Goal: Check status: Check status

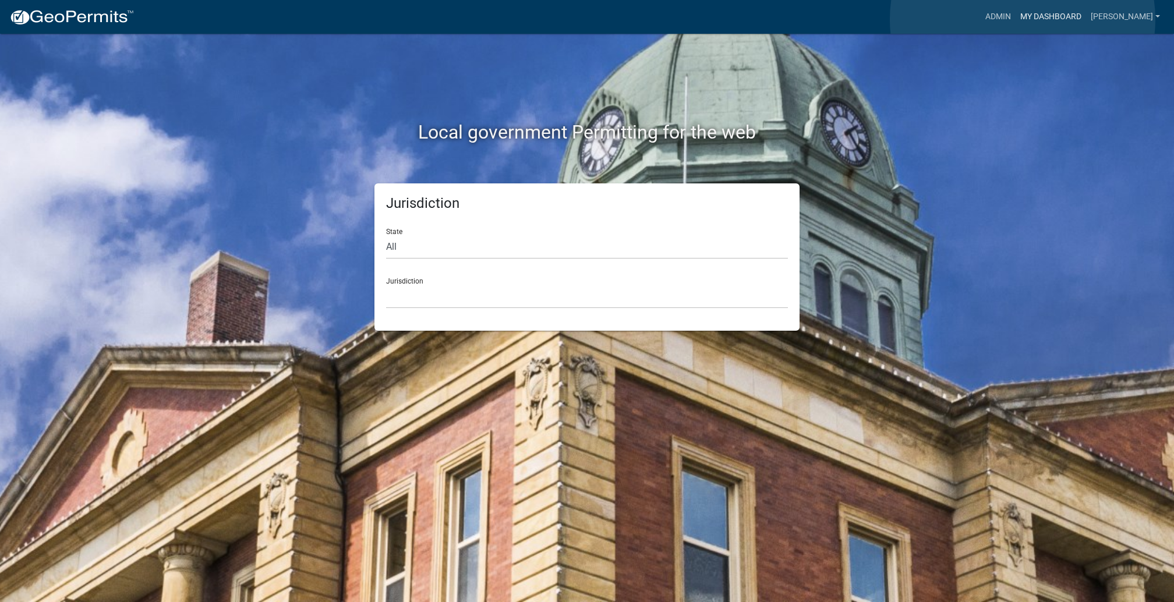
click at [1022, 19] on link "My Dashboard" at bounding box center [1050, 17] width 70 height 22
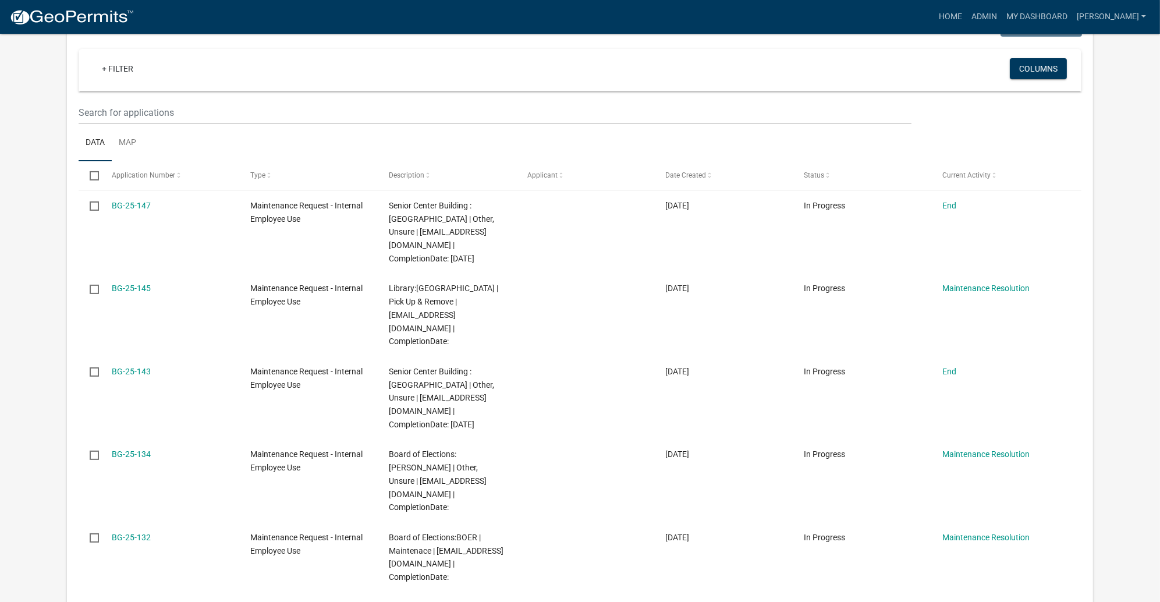
scroll to position [294, 0]
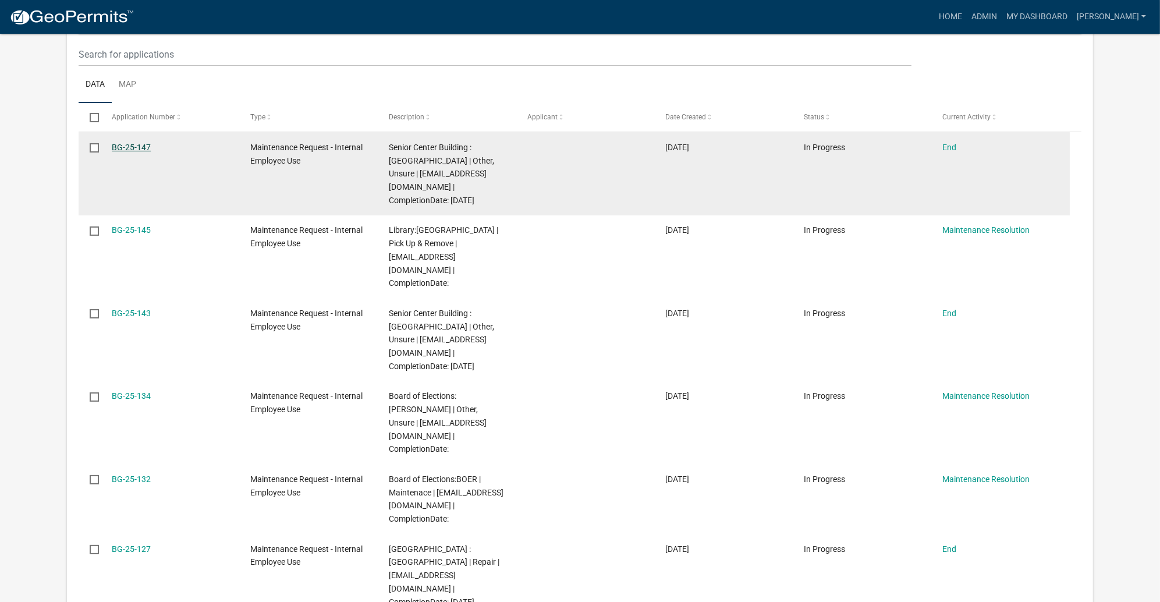
click at [151, 152] on link "BG-25-147" at bounding box center [131, 147] width 39 height 9
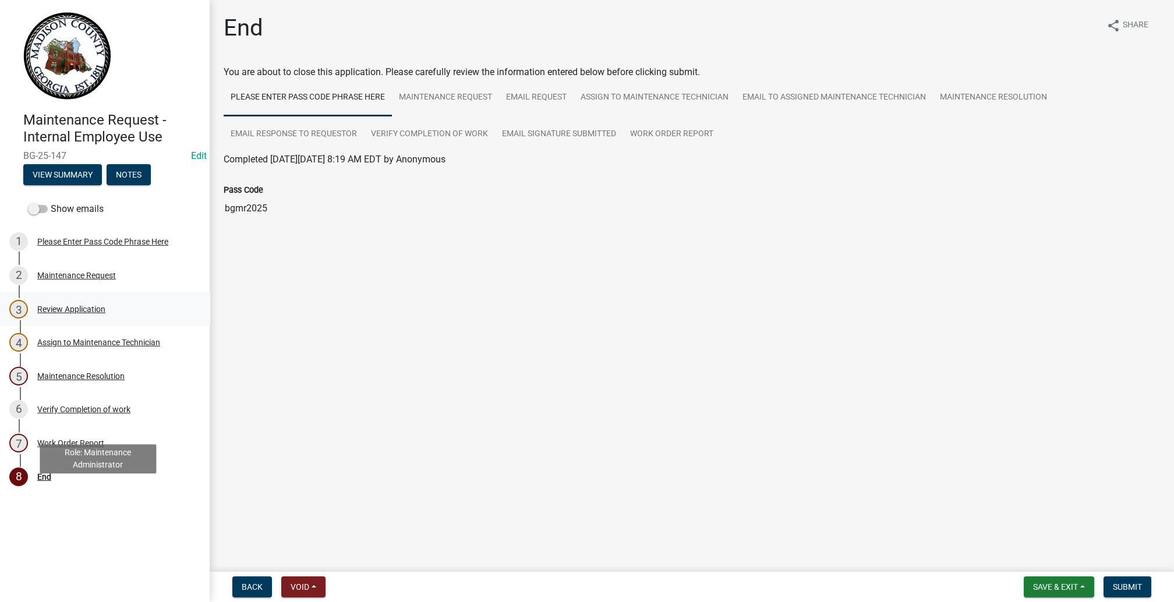
click at [97, 313] on div "Review Application" at bounding box center [71, 309] width 68 height 8
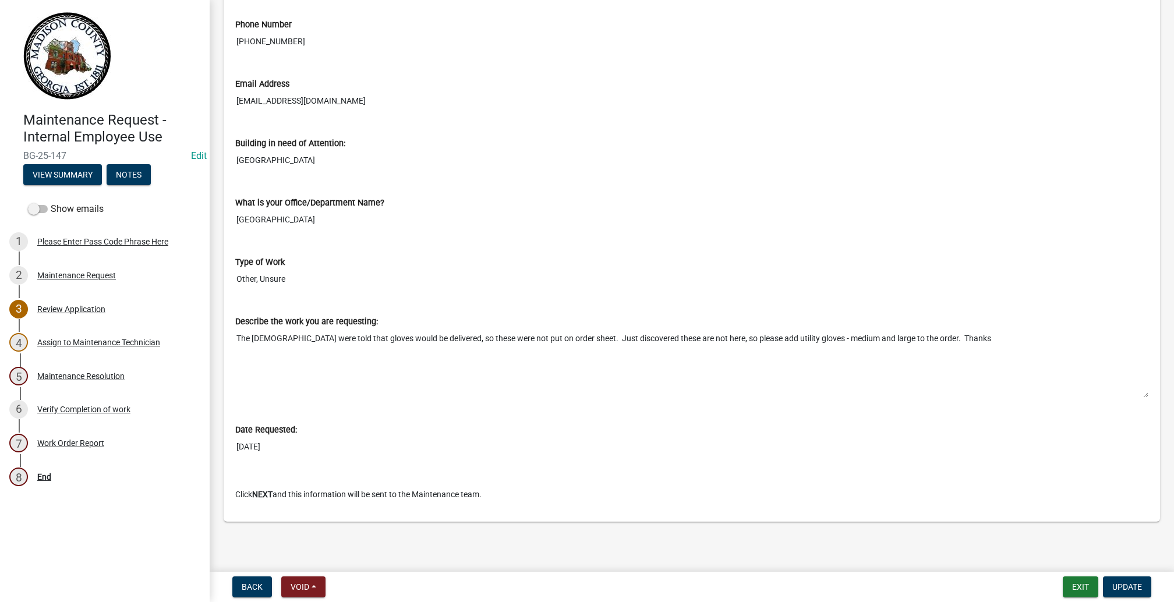
scroll to position [813, 0]
click at [105, 313] on div "Review Application" at bounding box center [71, 309] width 68 height 8
click at [98, 346] on div "Assign to Maintenance Technician" at bounding box center [98, 342] width 123 height 8
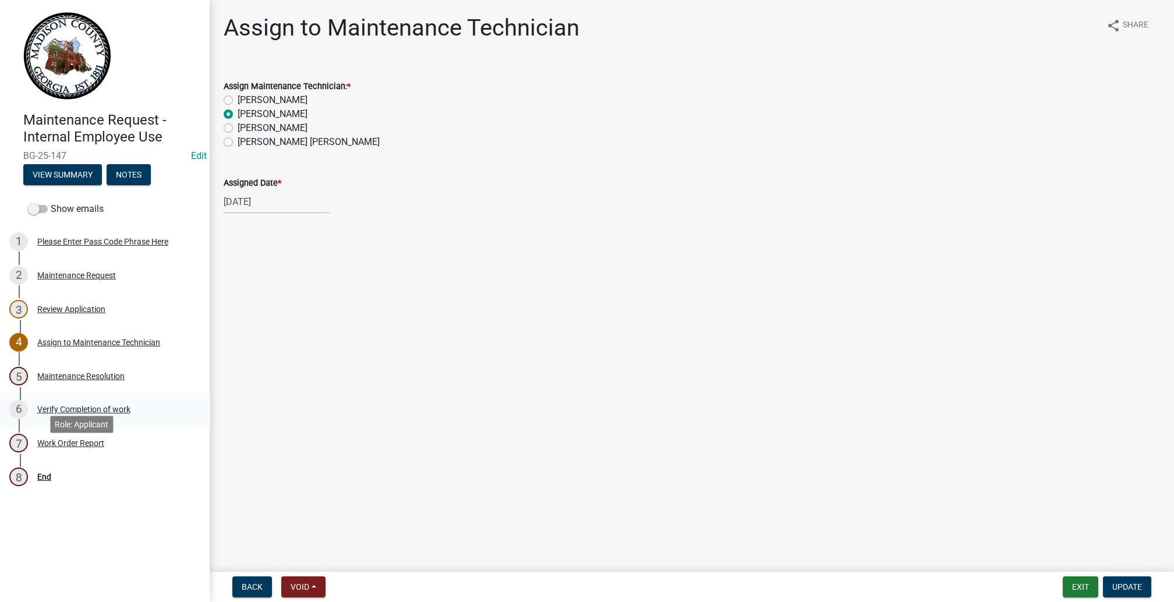
scroll to position [208, 0]
click at [102, 380] on div "Maintenance Resolution" at bounding box center [80, 376] width 87 height 8
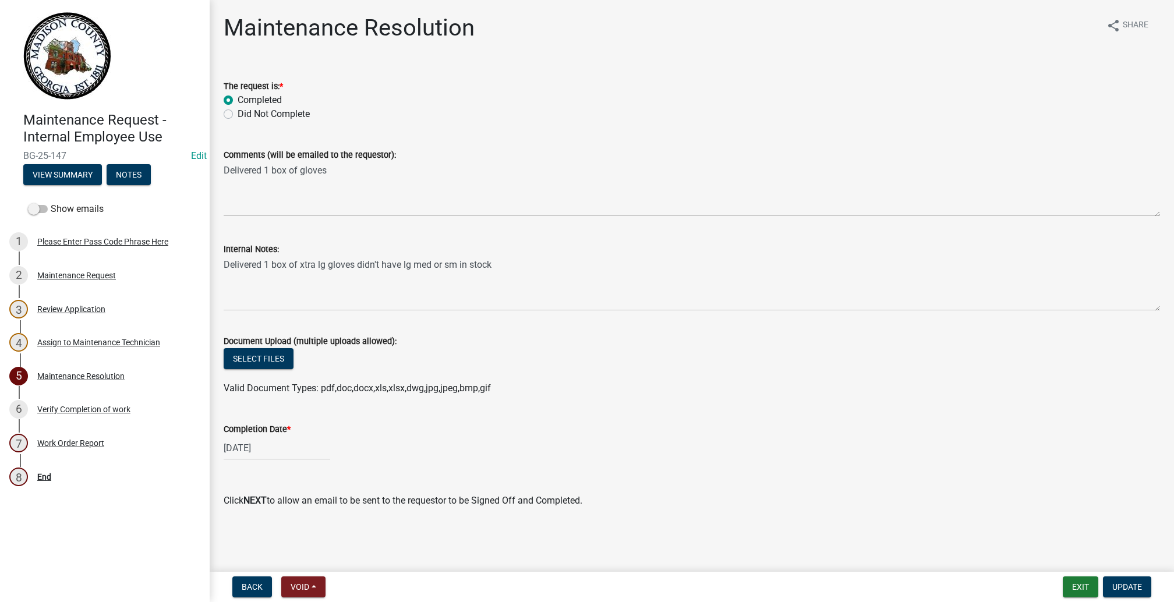
scroll to position [258, 0]
click at [1134, 579] on button "Update" at bounding box center [1127, 586] width 48 height 21
